Goal: Obtain resource: Download file/media

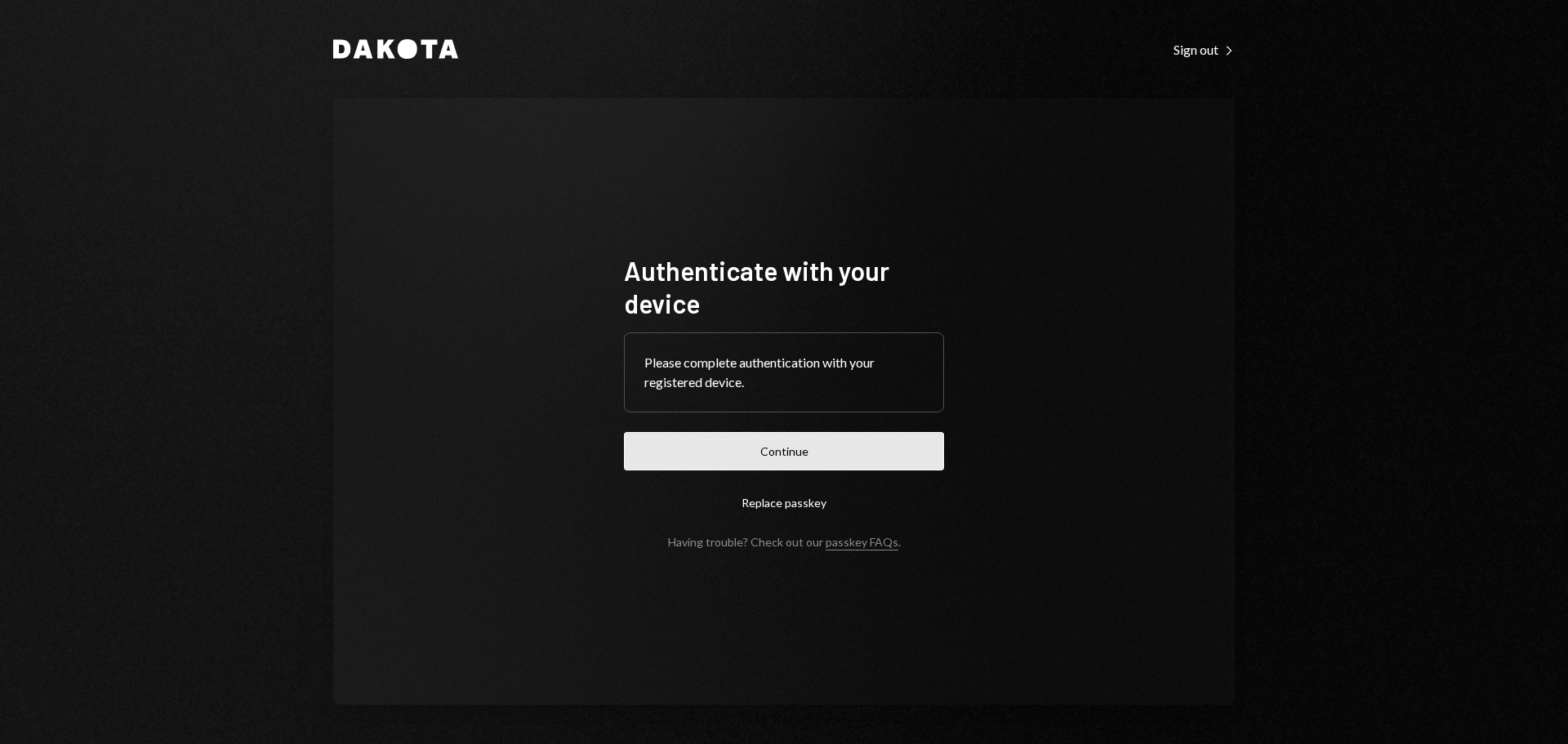
click at [742, 444] on button "Continue" at bounding box center [784, 451] width 320 height 39
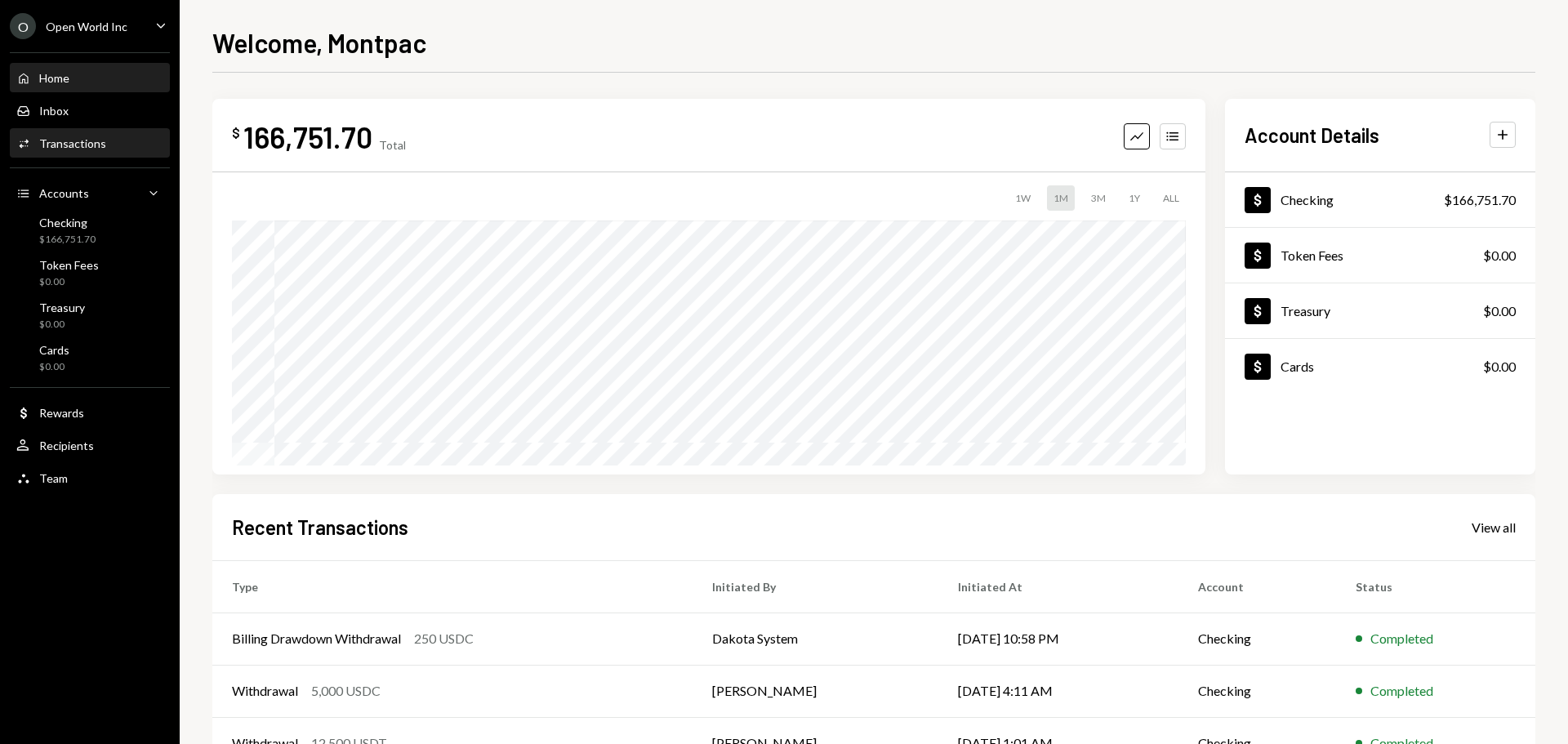
click at [99, 147] on div "Transactions" at bounding box center [73, 143] width 67 height 13
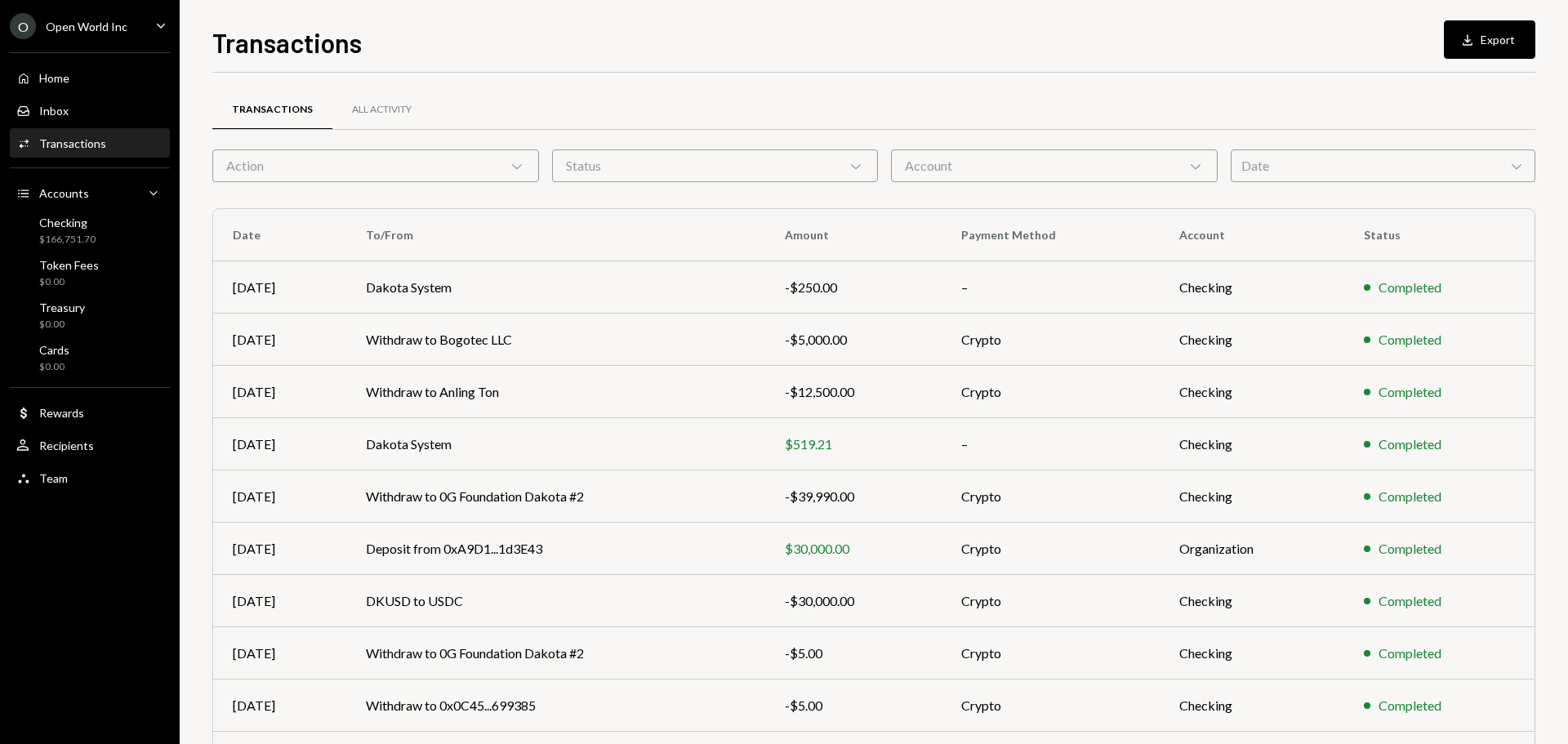
click at [125, 25] on div "O Open World Inc Caret Down" at bounding box center [89, 26] width 179 height 26
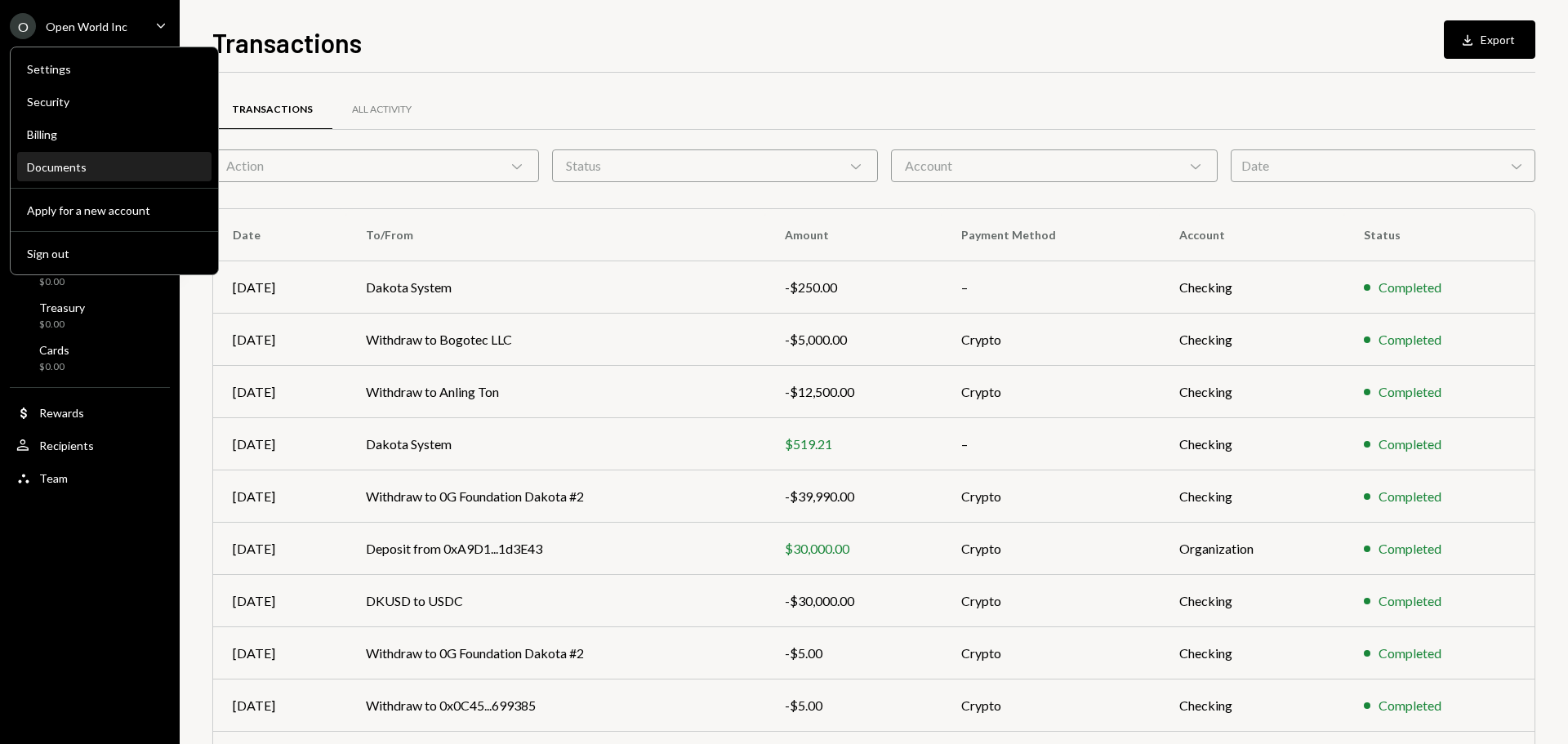
click at [42, 165] on div "Documents" at bounding box center [115, 167] width 175 height 13
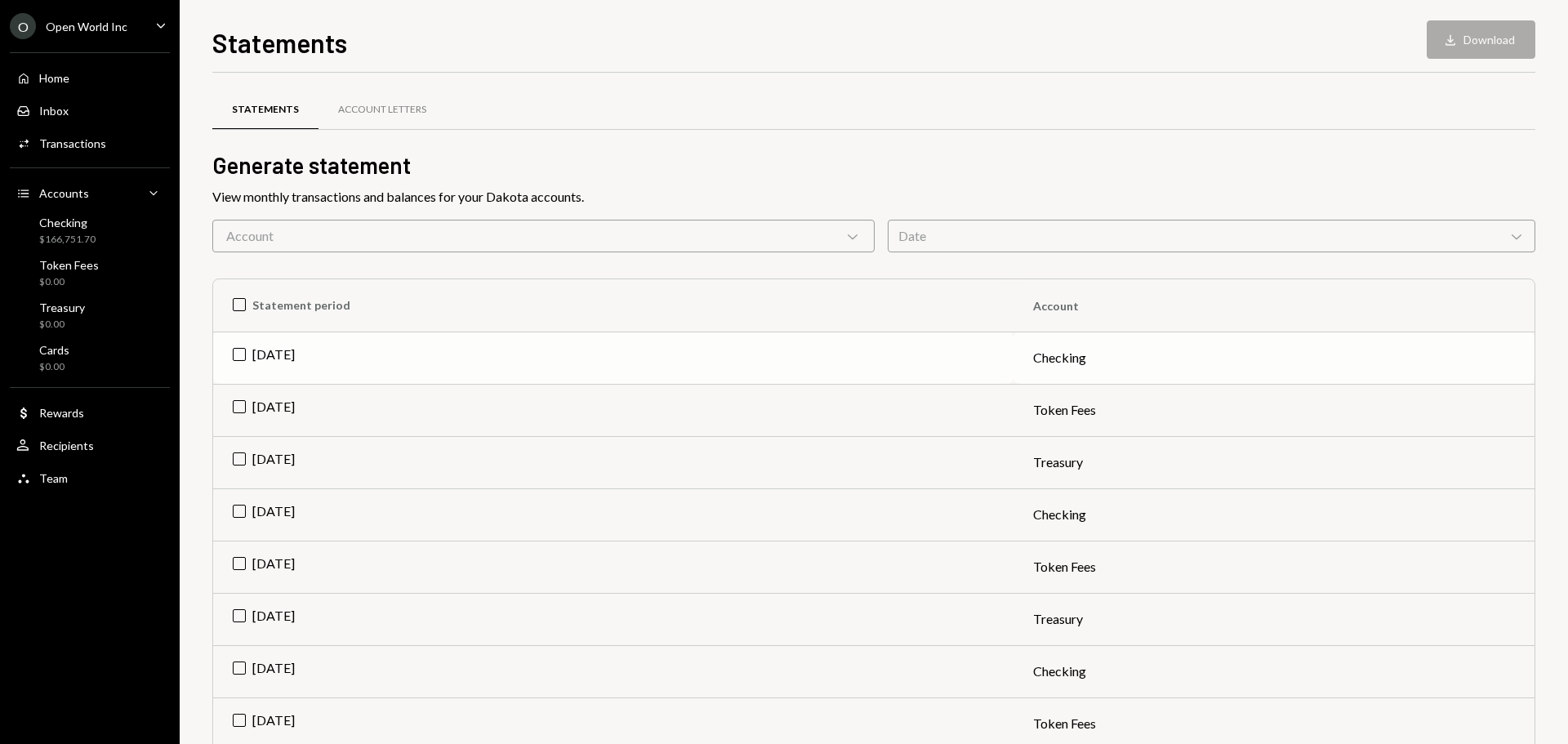
click at [947, 353] on td "[DATE]" at bounding box center [613, 358] width 800 height 52
click at [1453, 27] on button "Download Download" at bounding box center [1480, 40] width 109 height 39
